Goal: Task Accomplishment & Management: Complete application form

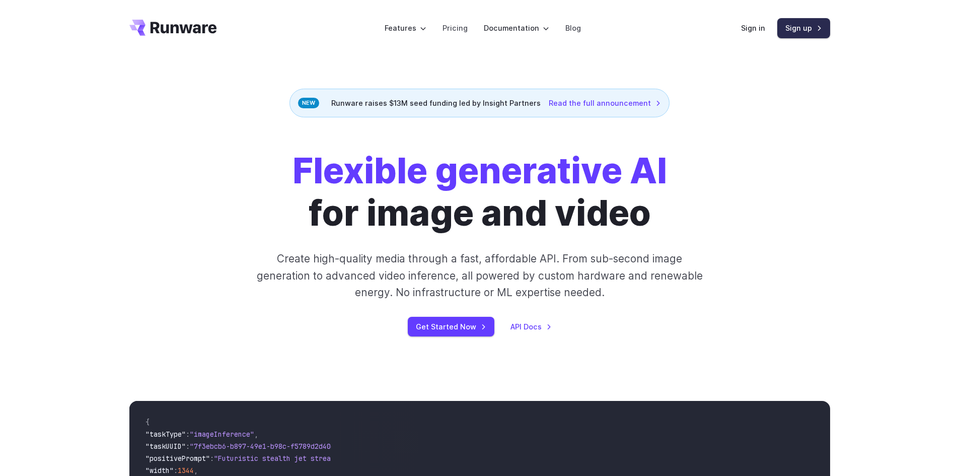
click at [798, 25] on link "Sign up" at bounding box center [804, 28] width 53 height 20
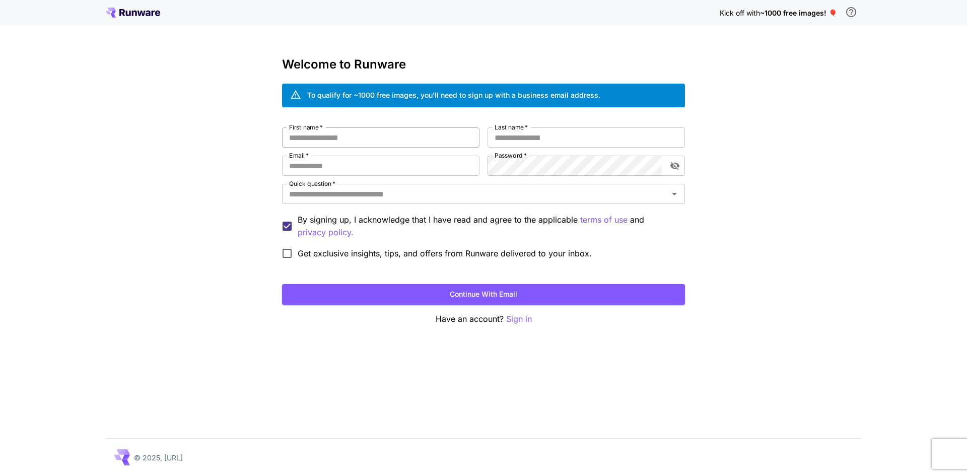
click at [362, 136] on input "First name   *" at bounding box center [380, 137] width 197 height 20
type input "*******"
type input "********"
click at [354, 172] on input "Email   *" at bounding box center [380, 166] width 197 height 20
type input "**********"
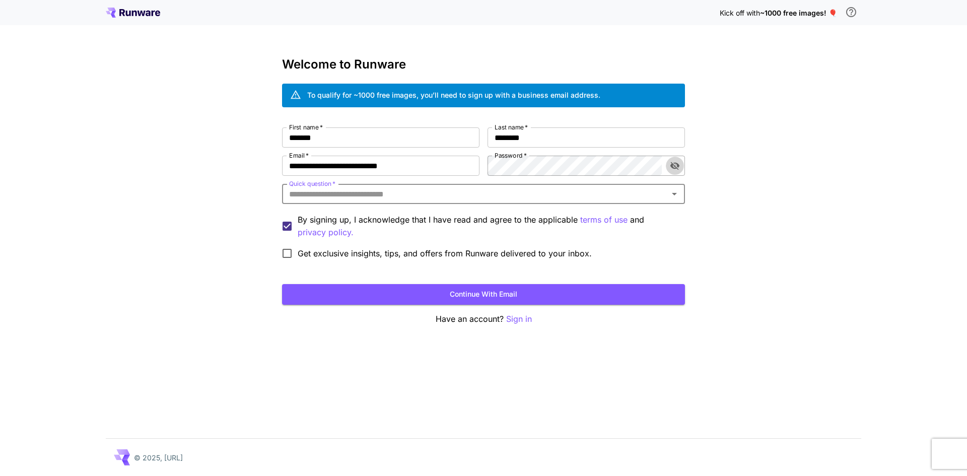
click at [672, 165] on icon "toggle password visibility" at bounding box center [674, 166] width 9 height 8
click at [482, 166] on div "**********" at bounding box center [483, 195] width 403 height 136
click at [333, 193] on input "Quick question   *" at bounding box center [475, 194] width 380 height 14
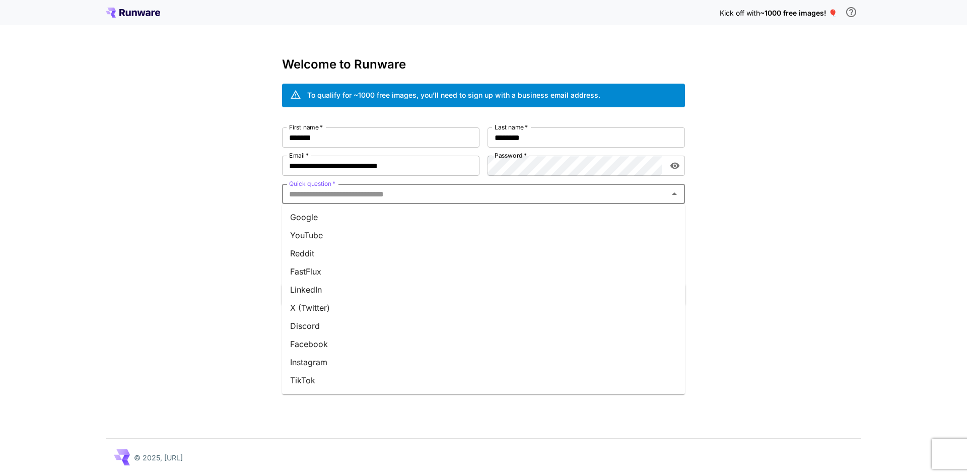
click at [311, 220] on li "Google" at bounding box center [483, 217] width 403 height 18
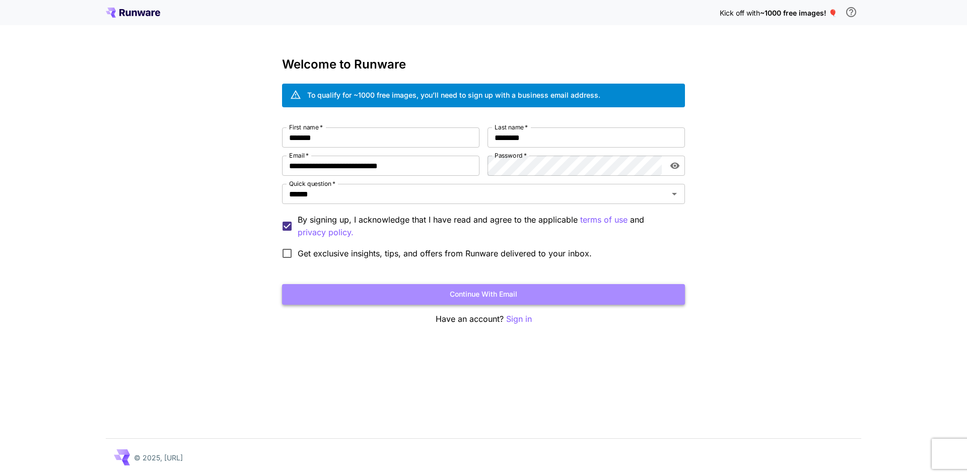
click at [452, 293] on button "Continue with email" at bounding box center [483, 294] width 403 height 21
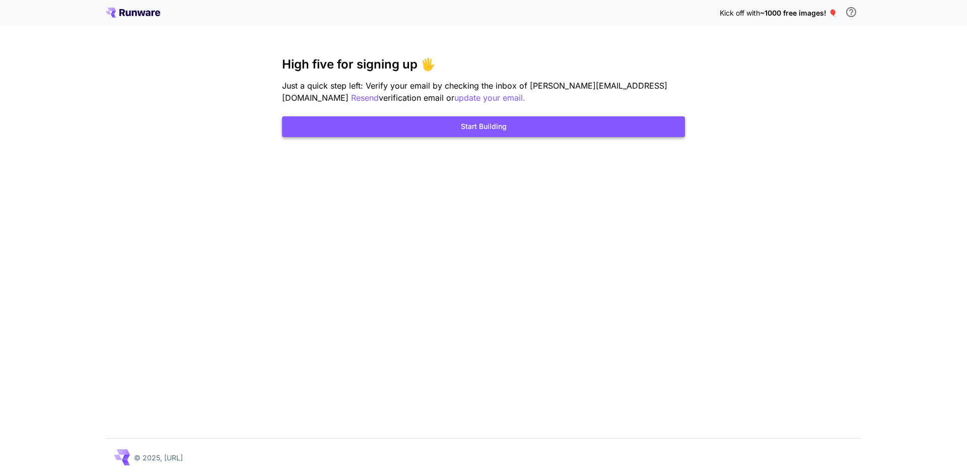
click at [464, 128] on button "Start Building" at bounding box center [483, 126] width 403 height 21
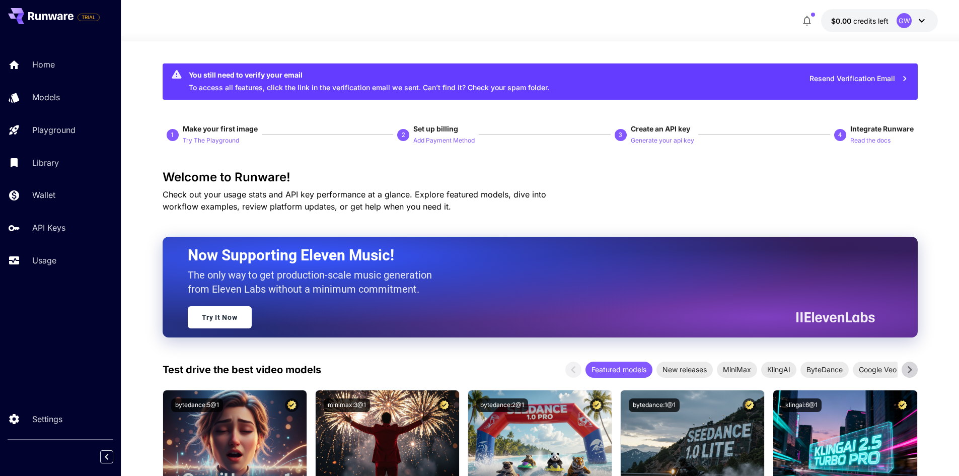
click at [920, 17] on icon at bounding box center [922, 21] width 12 height 12
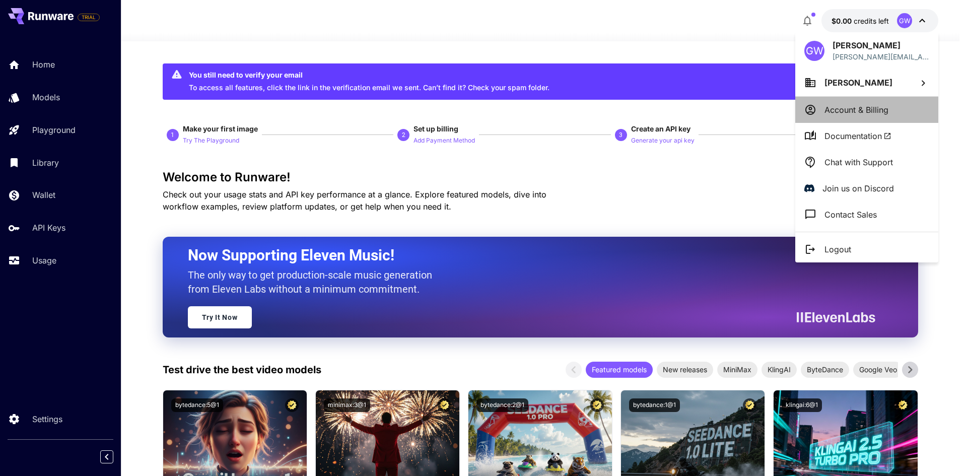
drag, startPoint x: 840, startPoint y: 110, endPoint x: 777, endPoint y: 122, distance: 65.2
click at [161, 122] on div "[PERSON_NAME] Wohlfart [EMAIL_ADDRESS][DOMAIN_NAME] [PERSON_NAME] Account & Bil…" at bounding box center [80, 238] width 161 height 476
drag, startPoint x: 663, startPoint y: 192, endPoint x: 654, endPoint y: 193, distance: 9.2
click at [658, 192] on div at bounding box center [483, 238] width 967 height 476
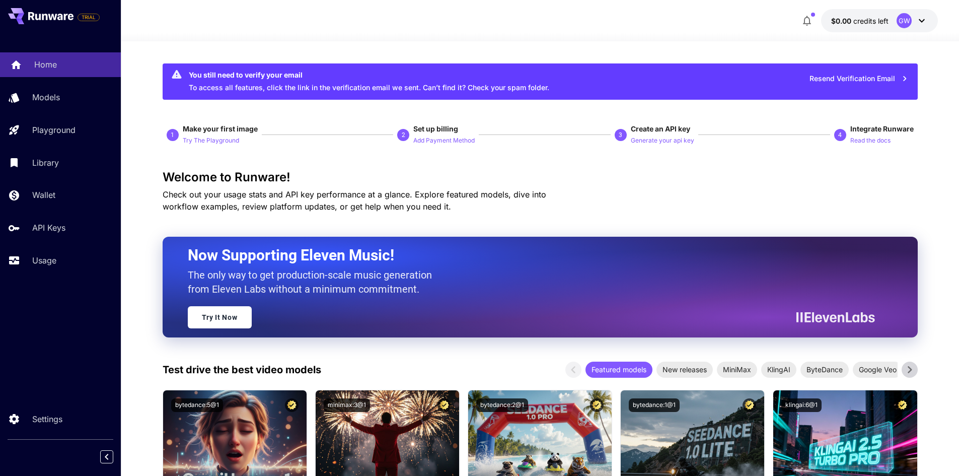
click at [55, 64] on p "Home" at bounding box center [45, 64] width 23 height 12
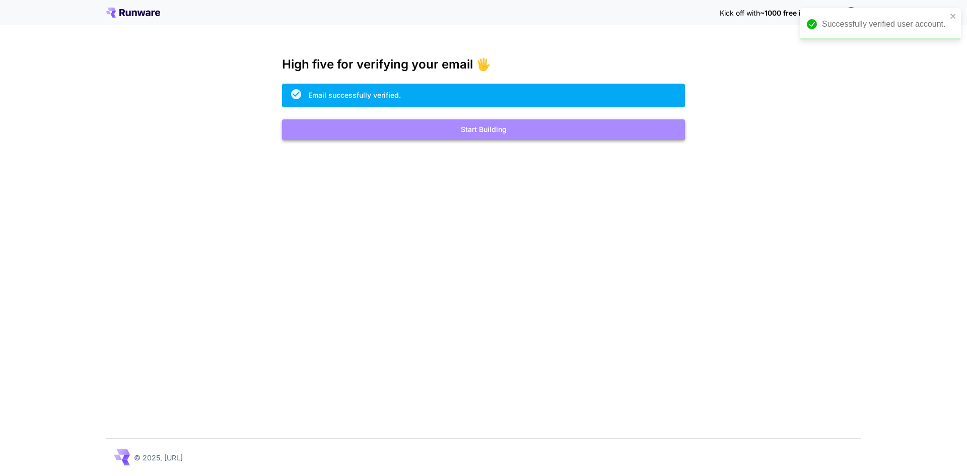
click at [489, 134] on button "Start Building" at bounding box center [483, 129] width 403 height 21
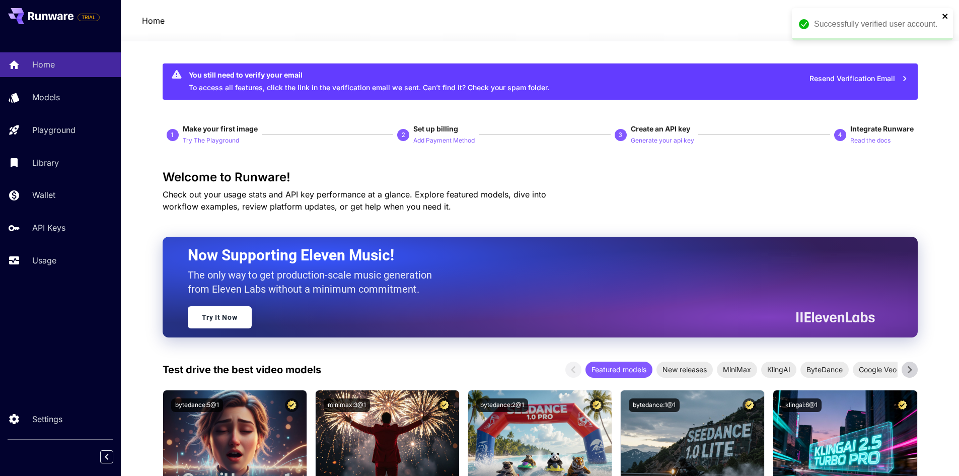
click at [948, 15] on icon "close" at bounding box center [945, 16] width 7 height 8
click at [847, 21] on span "$0.00" at bounding box center [842, 21] width 22 height 9
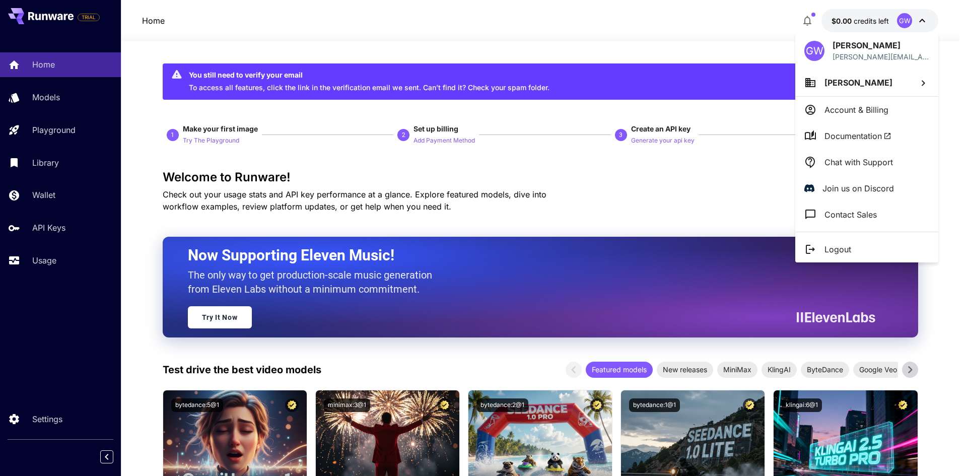
click at [36, 197] on div at bounding box center [483, 238] width 967 height 476
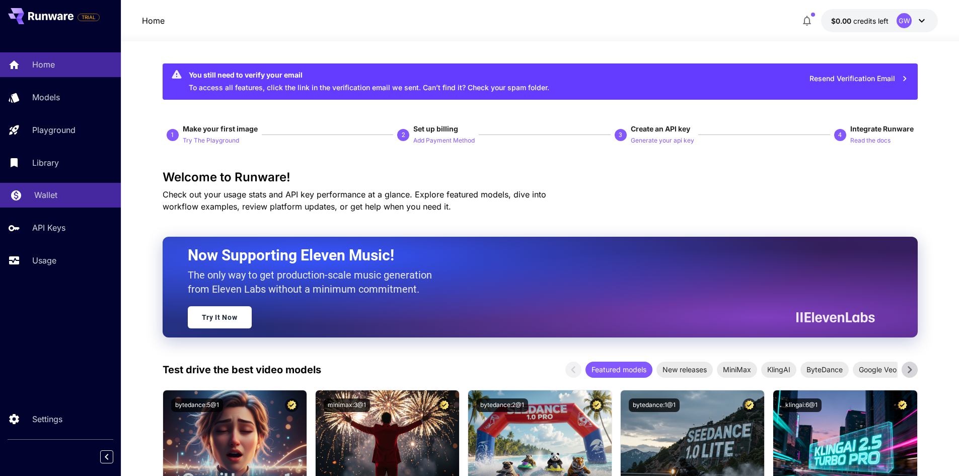
click at [42, 195] on p "Wallet" at bounding box center [45, 195] width 23 height 12
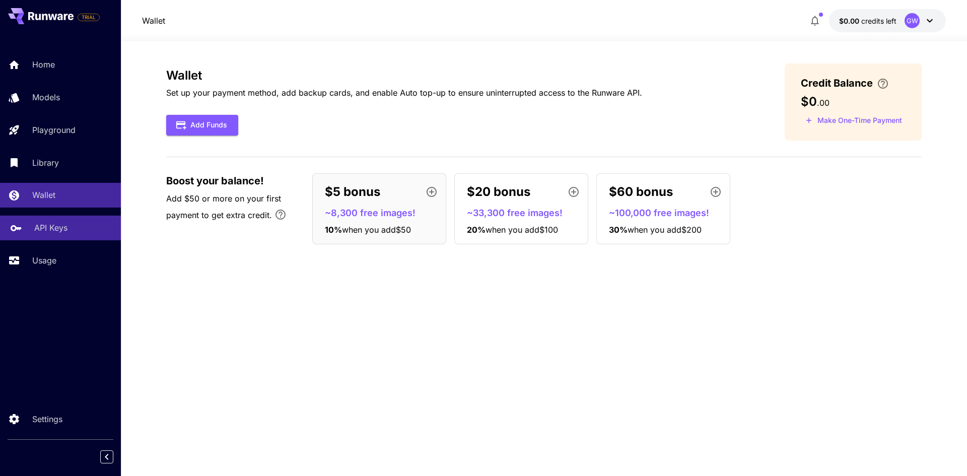
click at [47, 232] on p "API Keys" at bounding box center [50, 228] width 33 height 12
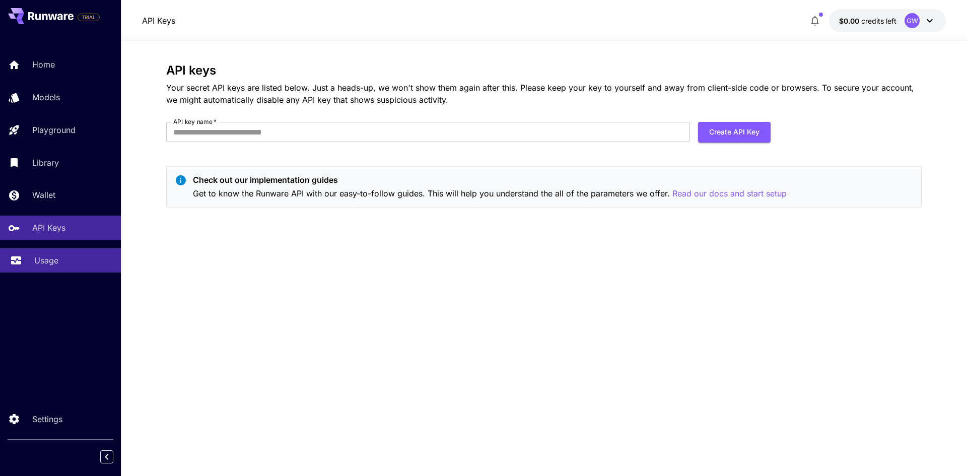
click at [43, 264] on p "Usage" at bounding box center [46, 260] width 24 height 12
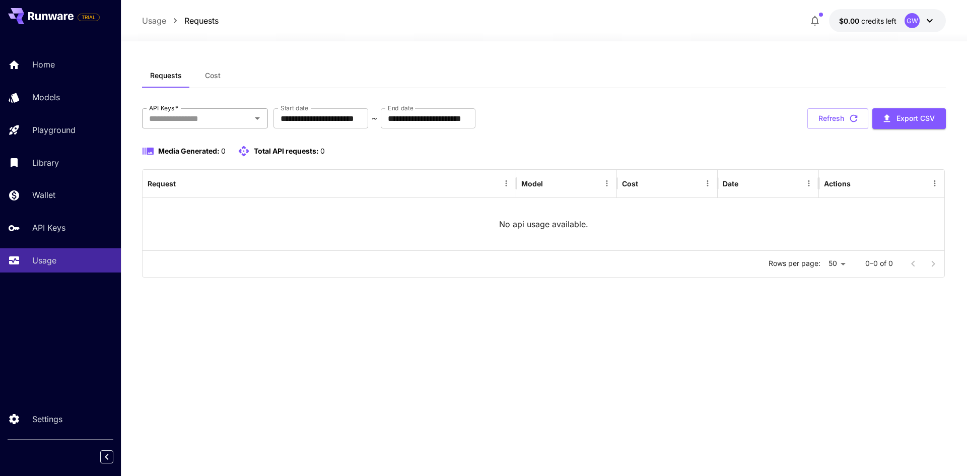
click at [193, 117] on input "API Keys   *" at bounding box center [196, 118] width 103 height 14
click at [212, 74] on span "Cost" at bounding box center [213, 75] width 16 height 9
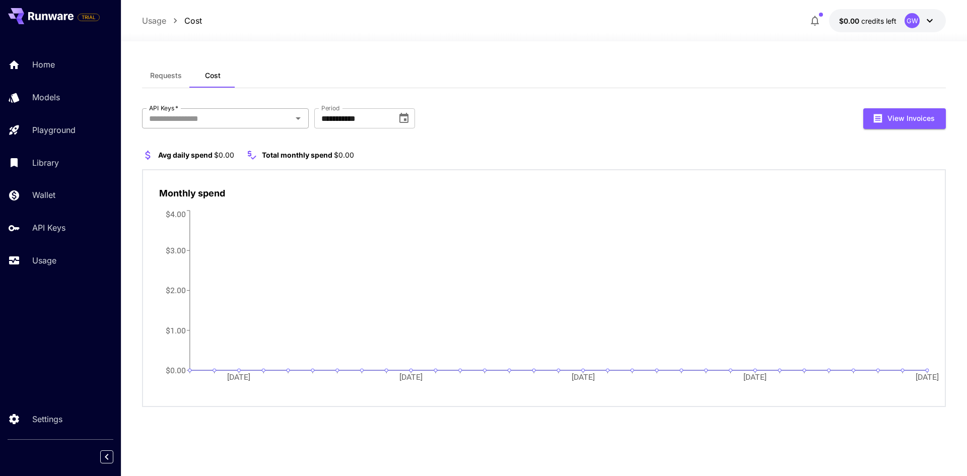
click at [201, 119] on input "API Keys   *" at bounding box center [217, 118] width 144 height 14
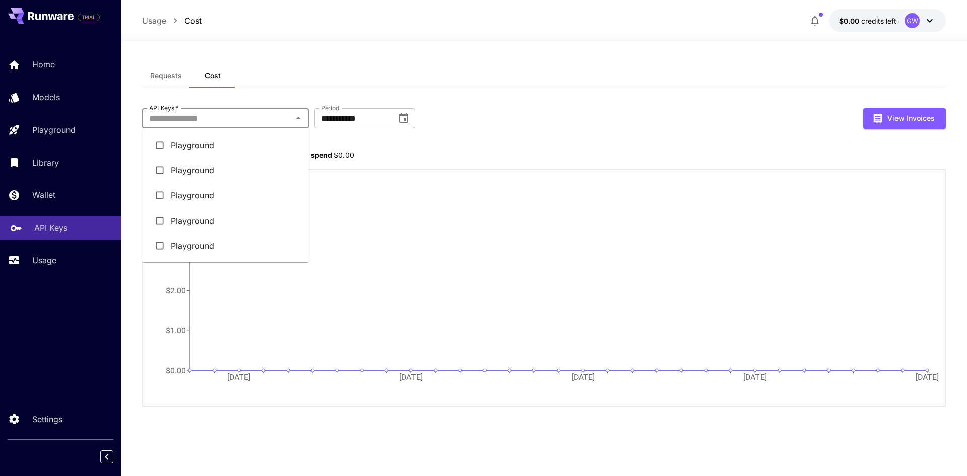
click at [46, 229] on p "API Keys" at bounding box center [50, 228] width 33 height 12
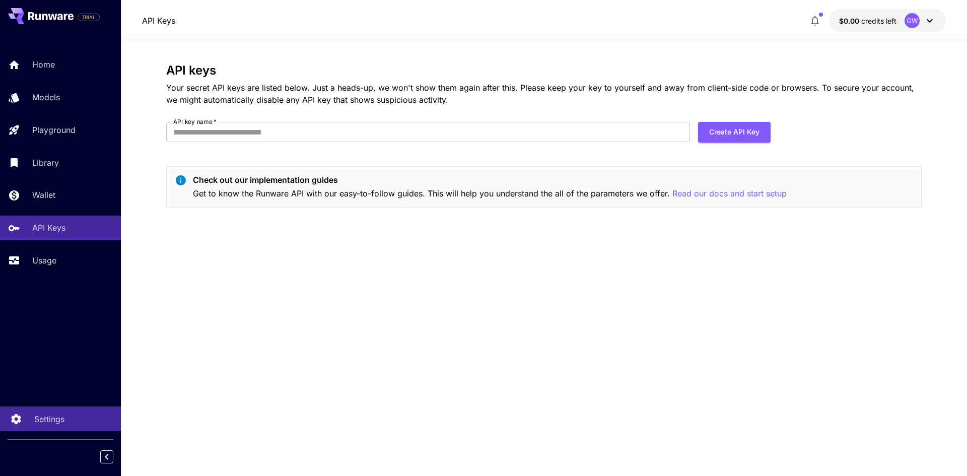
click at [50, 425] on link "Settings" at bounding box center [60, 418] width 121 height 25
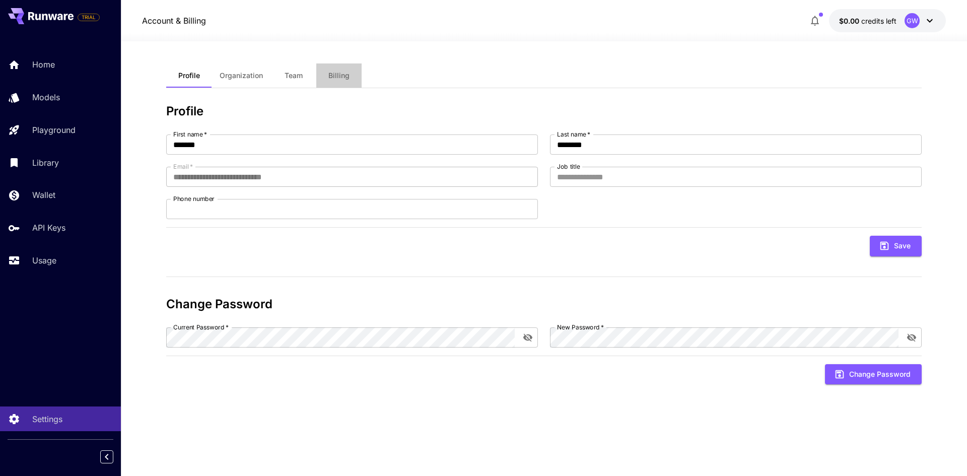
click at [339, 72] on span "Billing" at bounding box center [338, 75] width 21 height 9
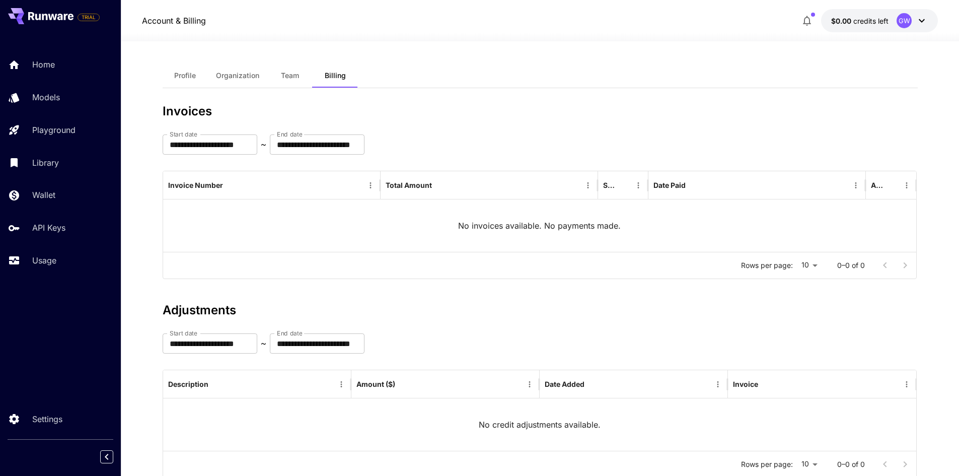
click at [294, 72] on span "Team" at bounding box center [290, 75] width 18 height 9
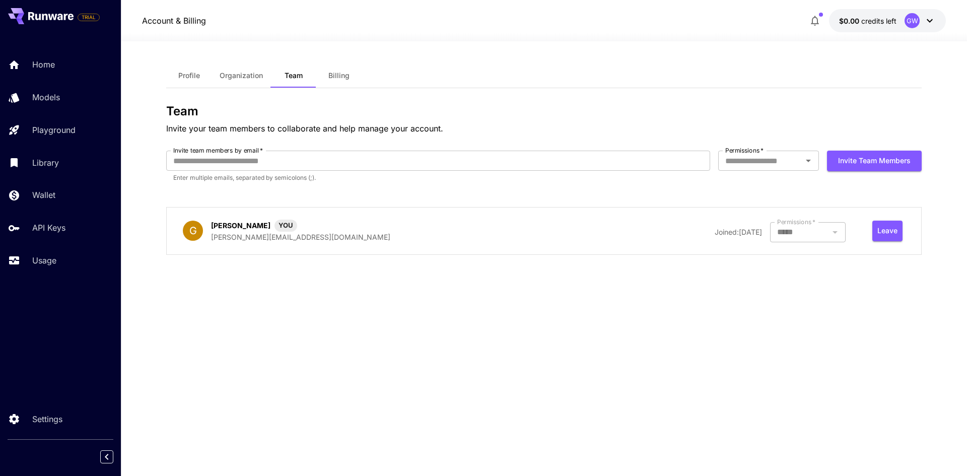
click at [240, 68] on button "Organization" at bounding box center [240, 75] width 59 height 24
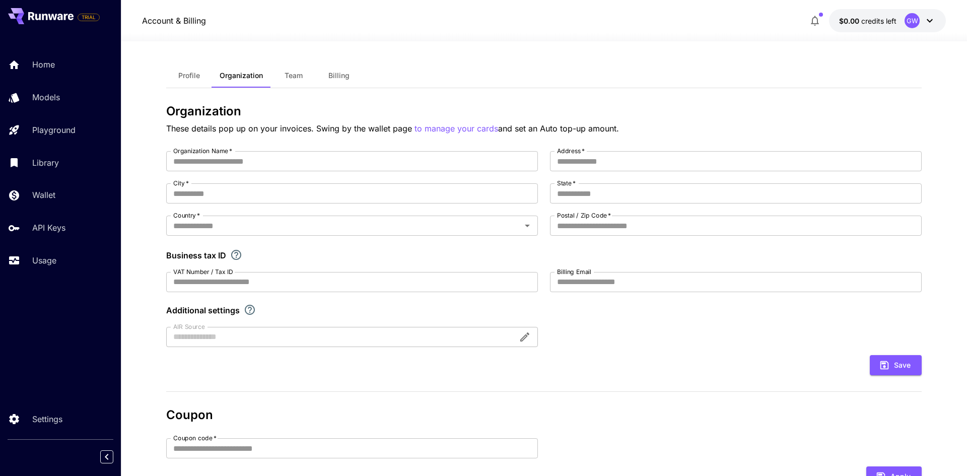
type input "**********"
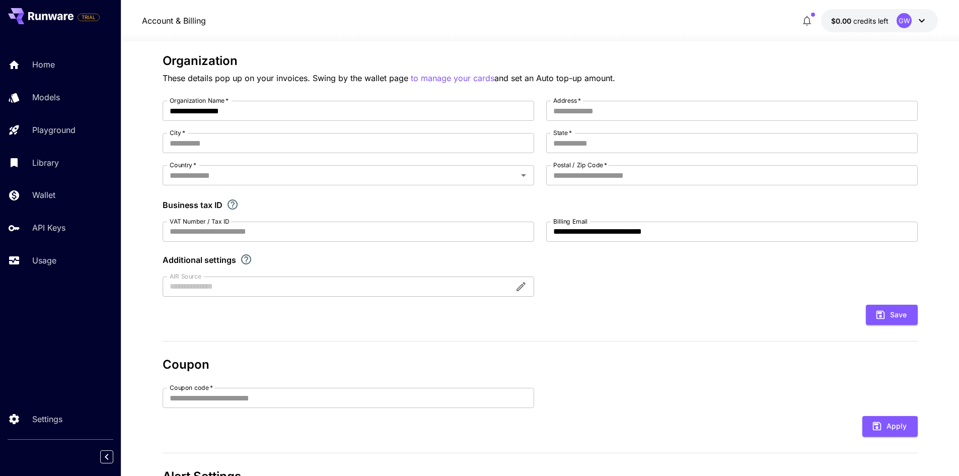
scroll to position [139, 0]
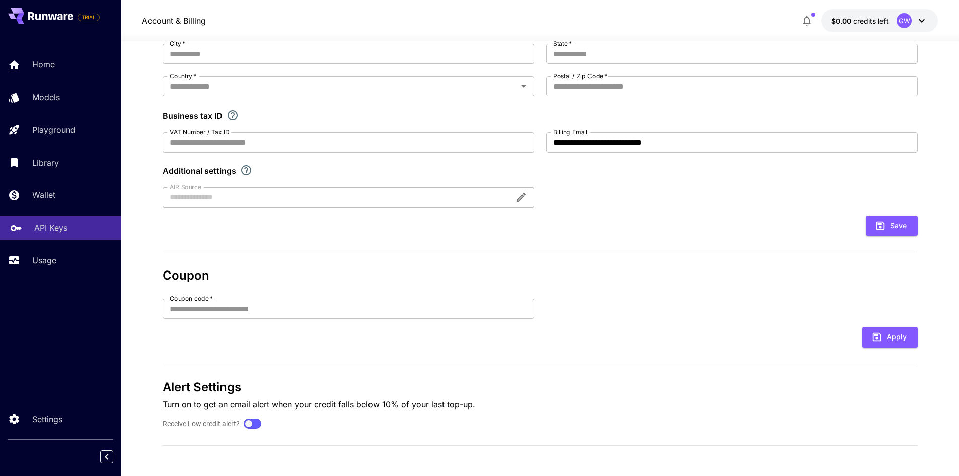
click at [30, 226] on link "API Keys" at bounding box center [60, 228] width 121 height 25
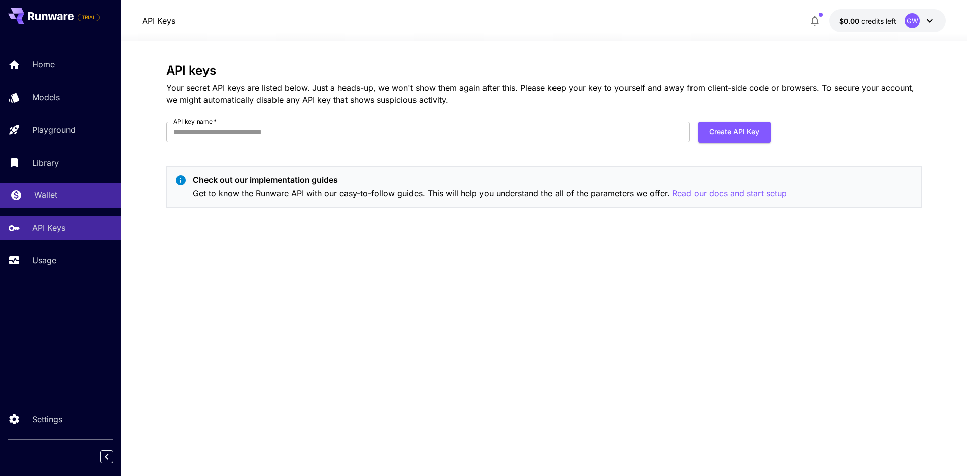
click at [35, 191] on p "Wallet" at bounding box center [45, 195] width 23 height 12
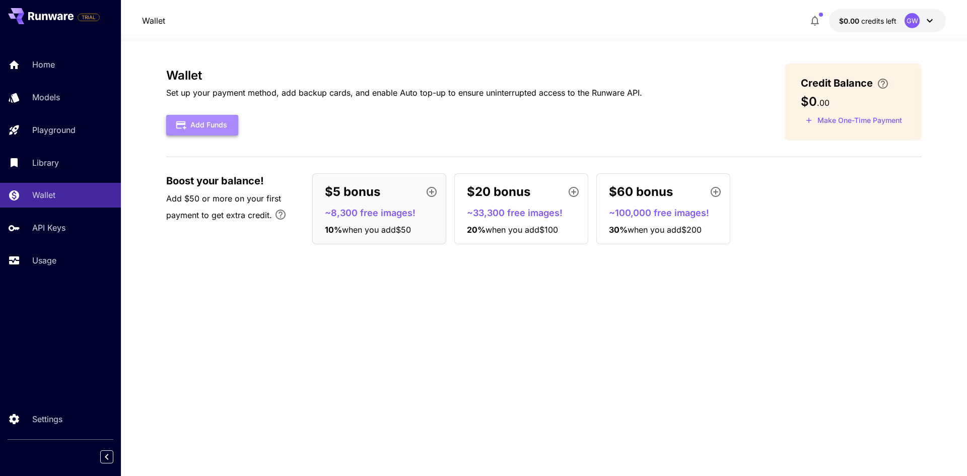
click at [213, 131] on button "Add Funds" at bounding box center [202, 125] width 72 height 21
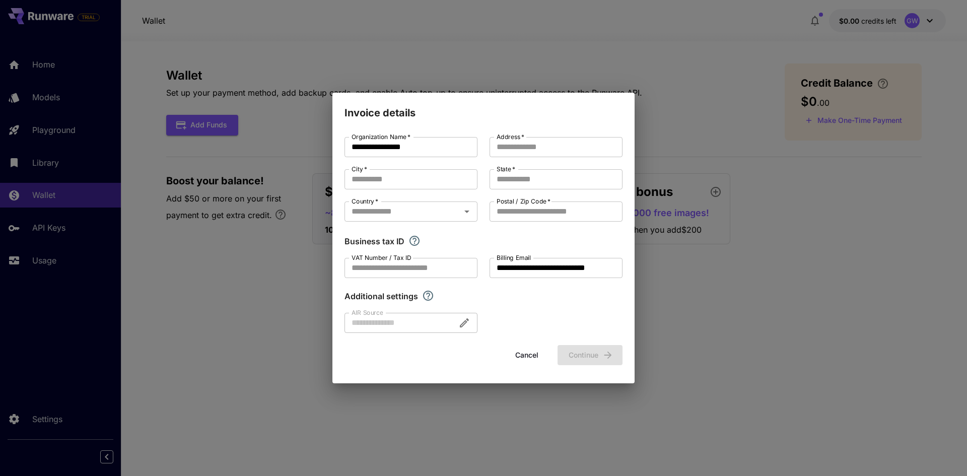
click at [523, 355] on button "Cancel" at bounding box center [526, 355] width 45 height 21
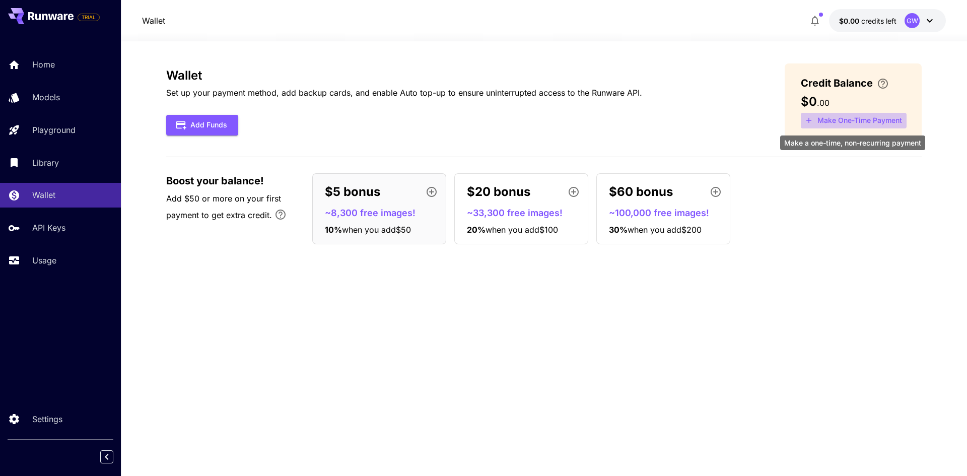
click at [859, 120] on button "Make One-Time Payment" at bounding box center [854, 121] width 106 height 16
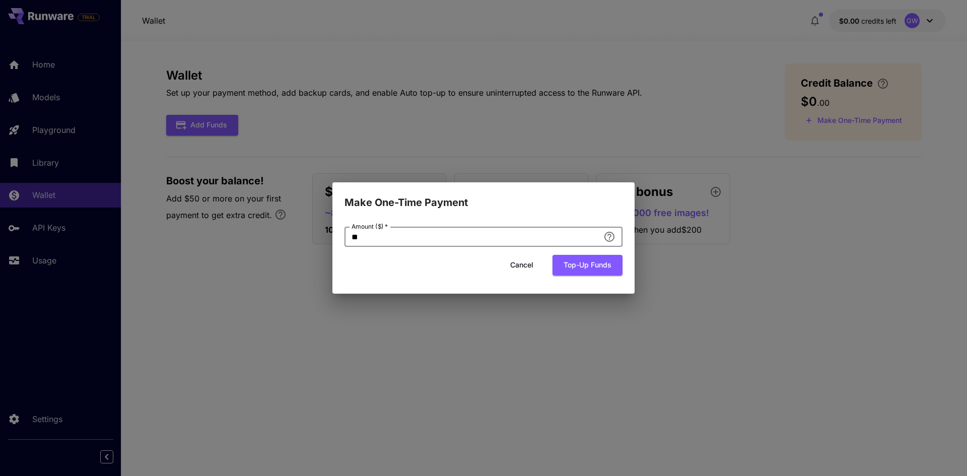
drag, startPoint x: 338, startPoint y: 239, endPoint x: 293, endPoint y: 239, distance: 45.8
click at [293, 239] on div "Make One-Time Payment Amount ($)   * ** Amount ($)   * Cancel Top-up funds" at bounding box center [483, 238] width 967 height 476
type input "*"
click at [579, 268] on button "Top-up funds" at bounding box center [587, 265] width 70 height 21
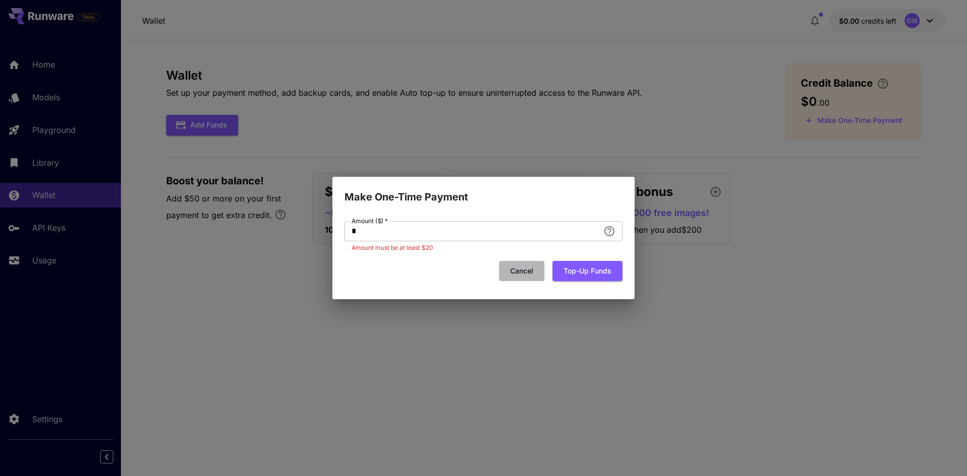
click at [531, 269] on button "Cancel" at bounding box center [521, 271] width 45 height 21
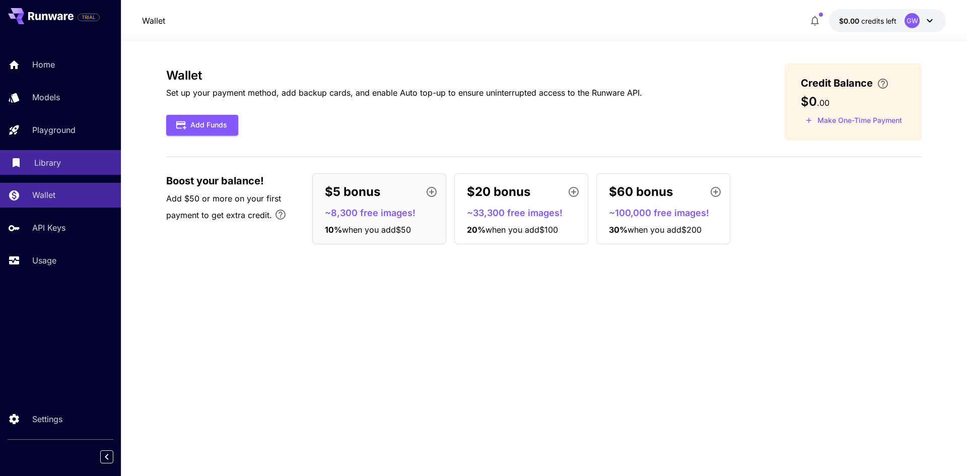
click at [41, 165] on p "Library" at bounding box center [47, 163] width 27 height 12
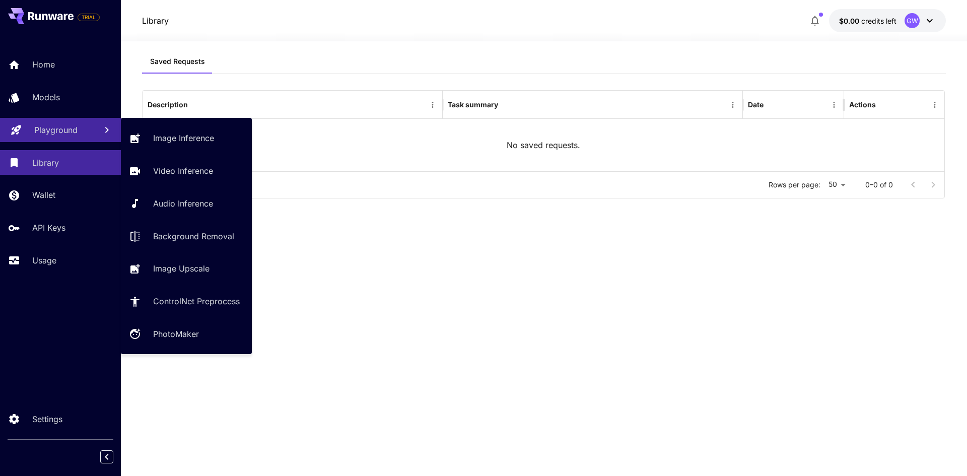
click at [54, 128] on p "Playground" at bounding box center [55, 130] width 43 height 12
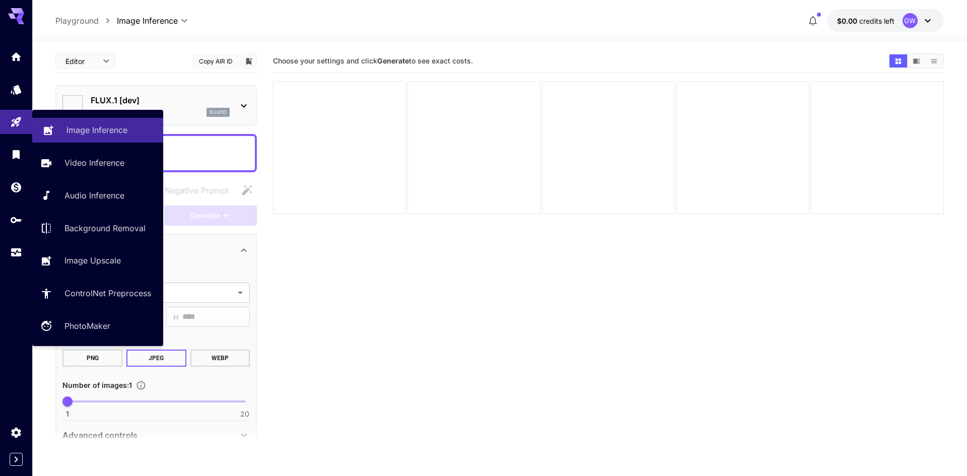
type input "**********"
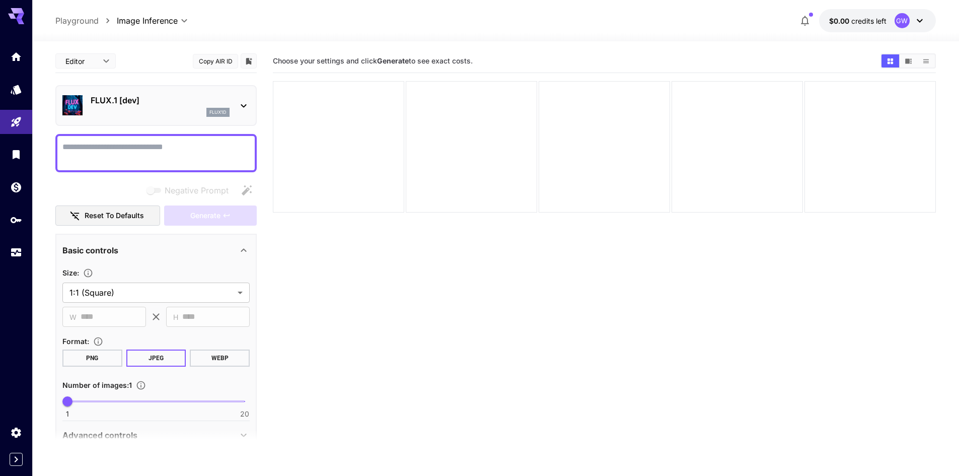
click at [241, 103] on icon at bounding box center [244, 106] width 12 height 12
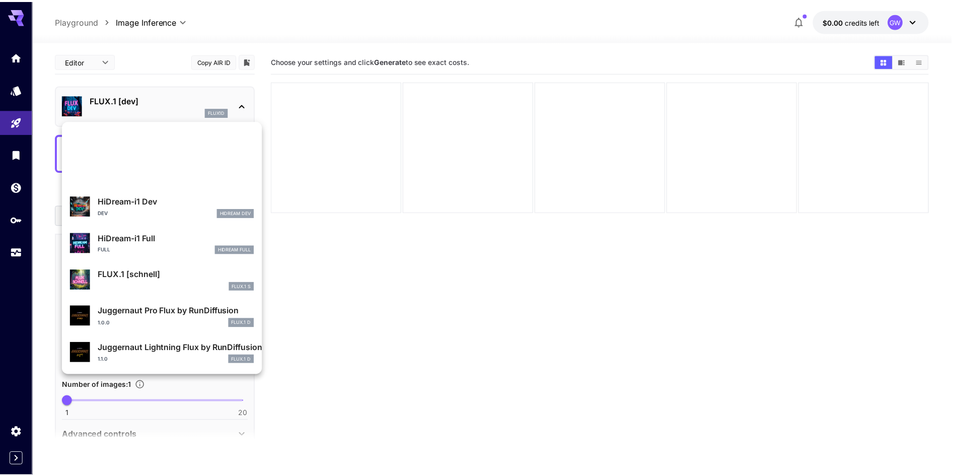
scroll to position [815, 0]
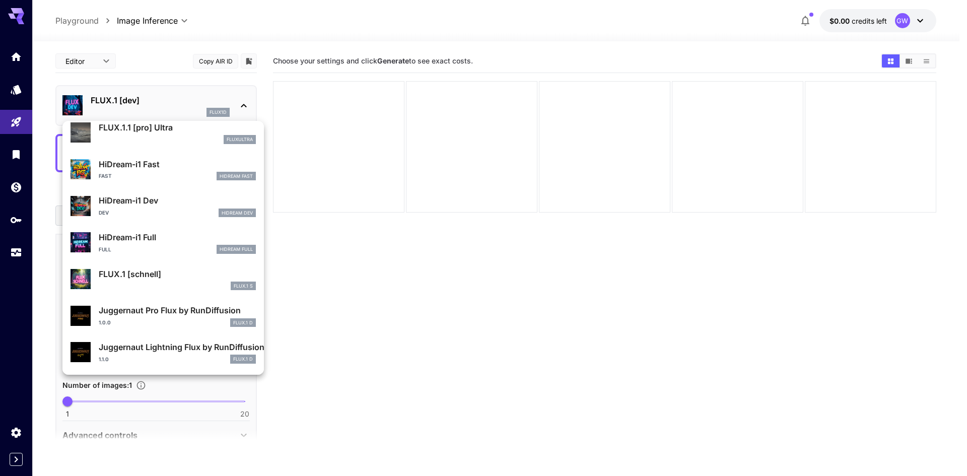
click at [391, 313] on div at bounding box center [483, 238] width 967 height 476
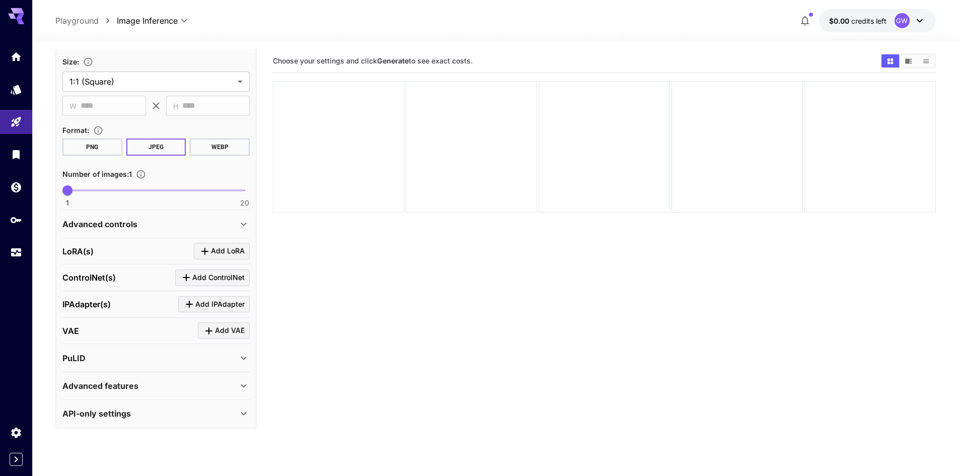
scroll to position [0, 0]
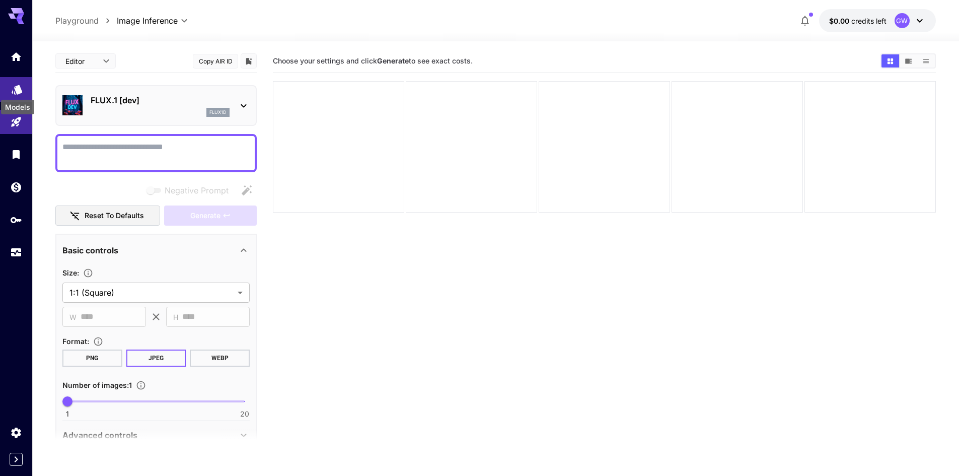
click at [17, 89] on icon "Models" at bounding box center [17, 87] width 11 height 10
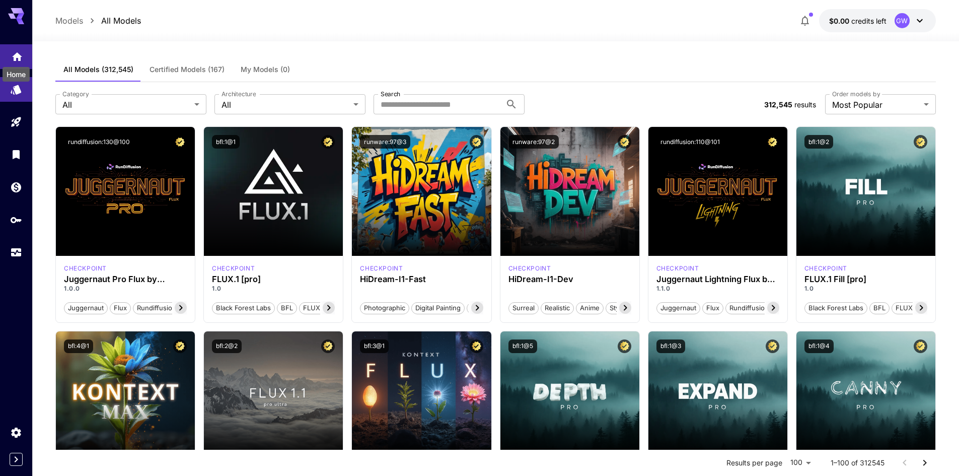
click at [15, 56] on icon "Home" at bounding box center [17, 53] width 10 height 9
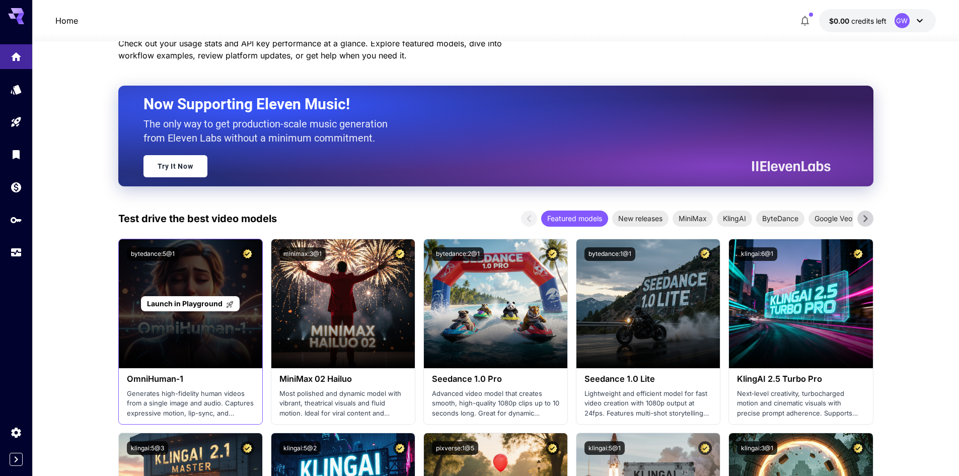
scroll to position [252, 0]
